Goal: Transaction & Acquisition: Purchase product/service

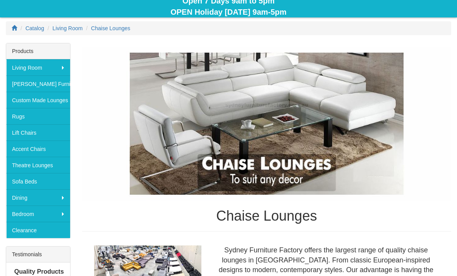
scroll to position [104, 0]
click at [41, 177] on link "Sofa Beds" at bounding box center [38, 181] width 64 height 16
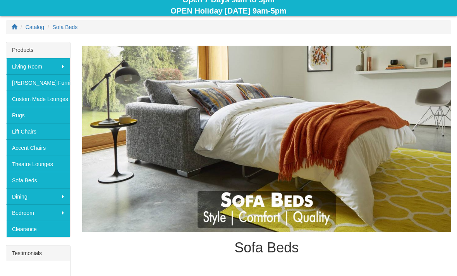
scroll to position [92, 0]
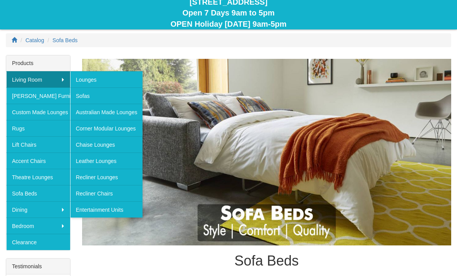
click at [127, 131] on link "Corner Modular Lounges" at bounding box center [106, 128] width 73 height 16
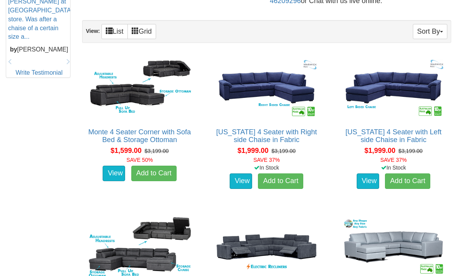
scroll to position [414, 0]
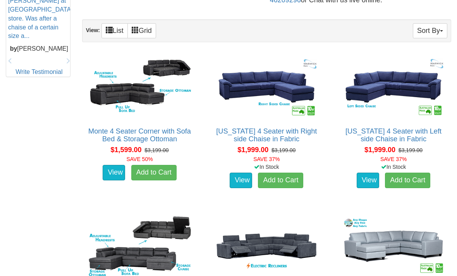
click at [275, 89] on img at bounding box center [266, 86] width 107 height 65
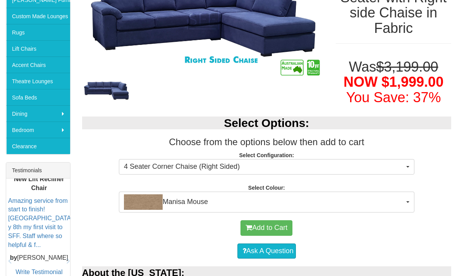
scroll to position [189, 0]
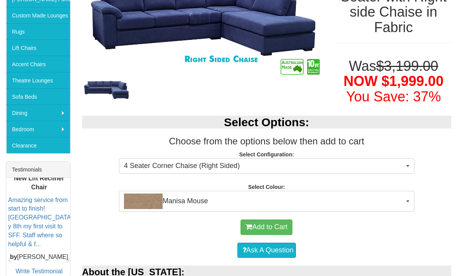
click at [404, 192] on button "Manisa Mouse" at bounding box center [267, 201] width 296 height 21
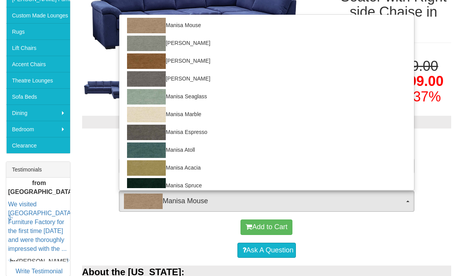
click at [433, 177] on div at bounding box center [228, 138] width 457 height 276
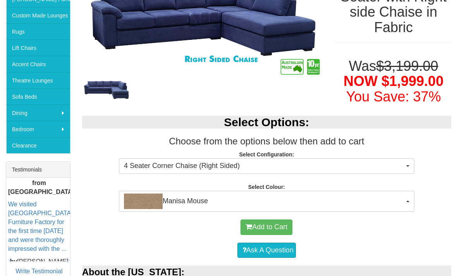
click at [412, 158] on button "4 Seater Corner Chaise (Right Sided)" at bounding box center [267, 165] width 296 height 15
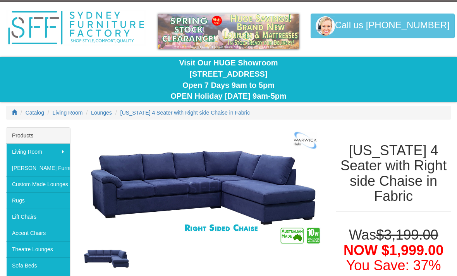
scroll to position [0, 0]
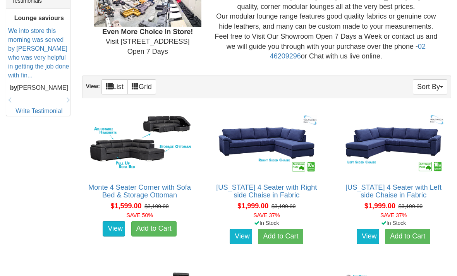
scroll to position [358, 0]
